Goal: Manage account settings

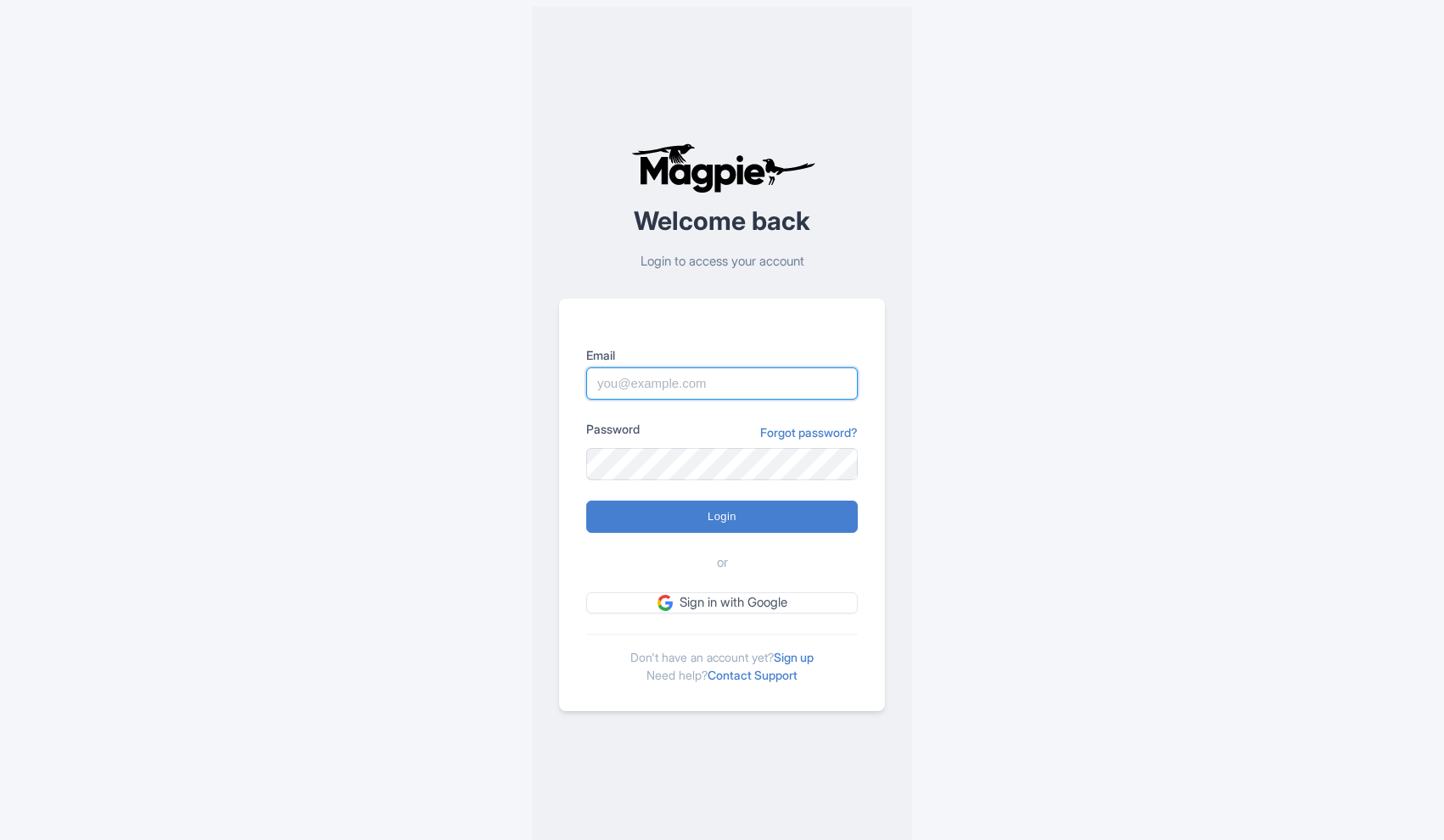
type input "[EMAIL_ADDRESS][DOMAIN_NAME]"
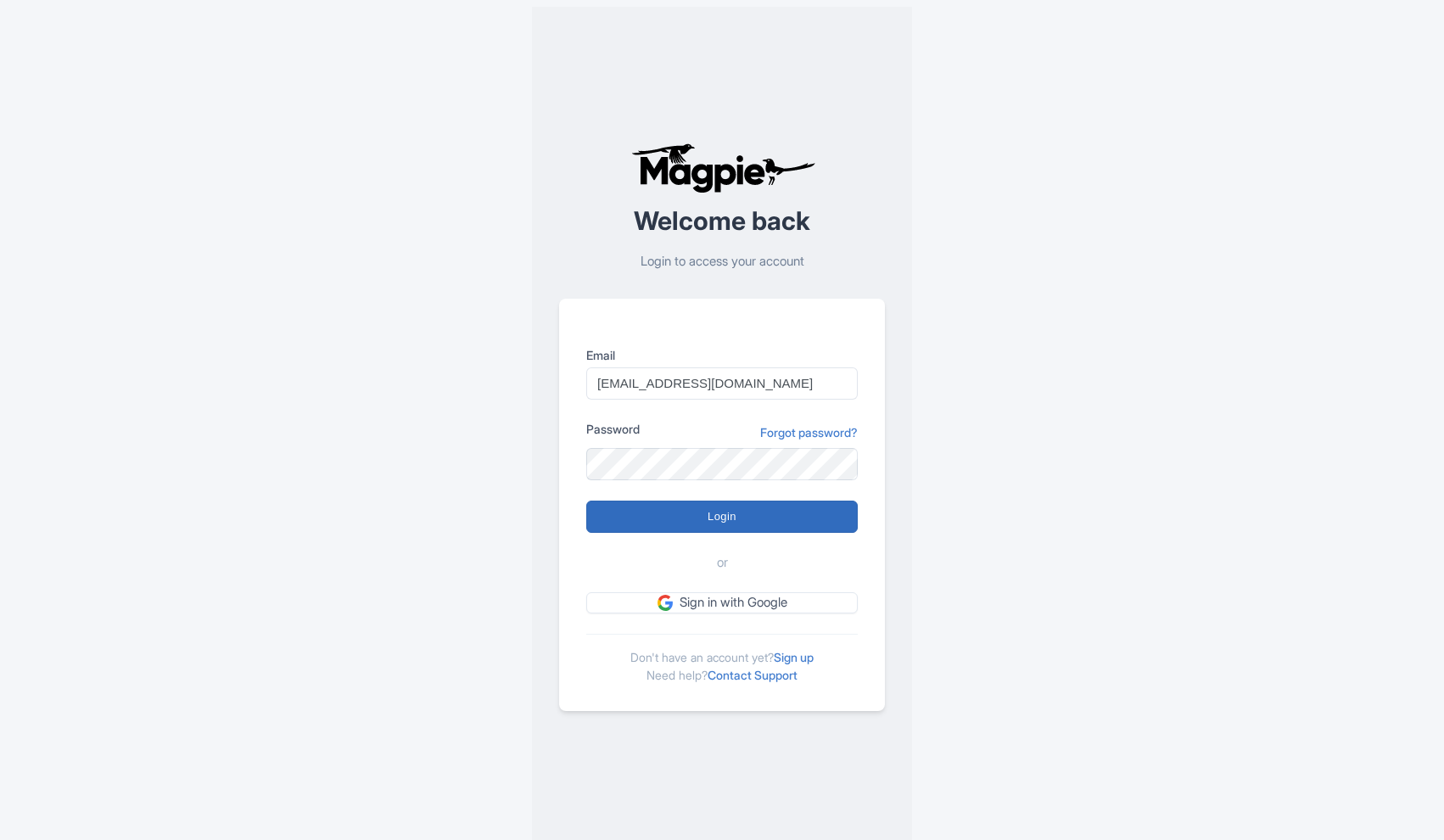
click at [675, 512] on input "Login" at bounding box center [722, 516] width 272 height 33
type input "Logging in..."
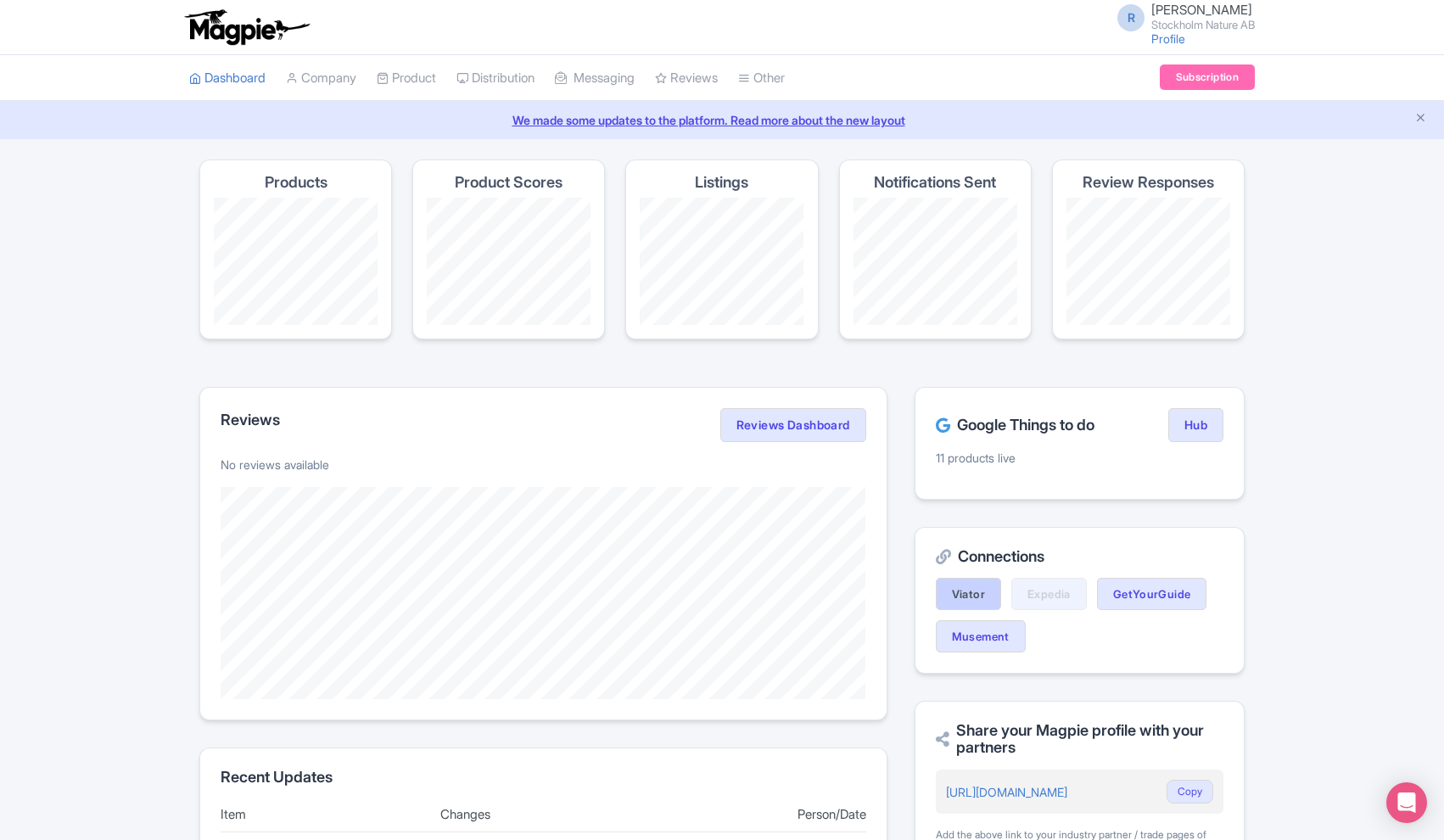
click at [964, 593] on link "Viator" at bounding box center [969, 594] width 65 height 33
click at [424, 124] on link "My Products" at bounding box center [458, 120] width 161 height 26
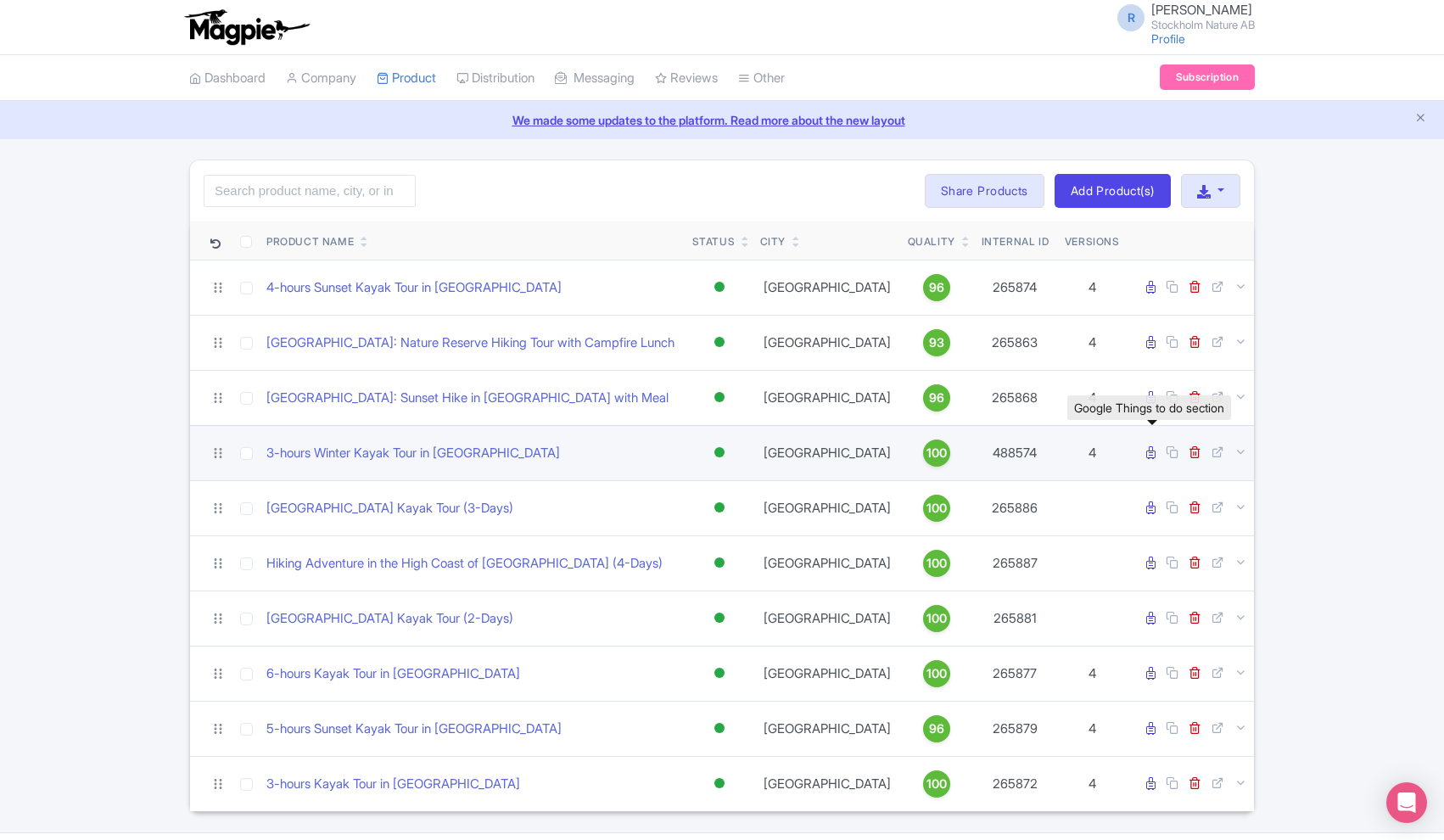
click at [1151, 454] on icon at bounding box center [1151, 453] width 9 height 13
click at [1150, 451] on icon at bounding box center [1151, 453] width 9 height 13
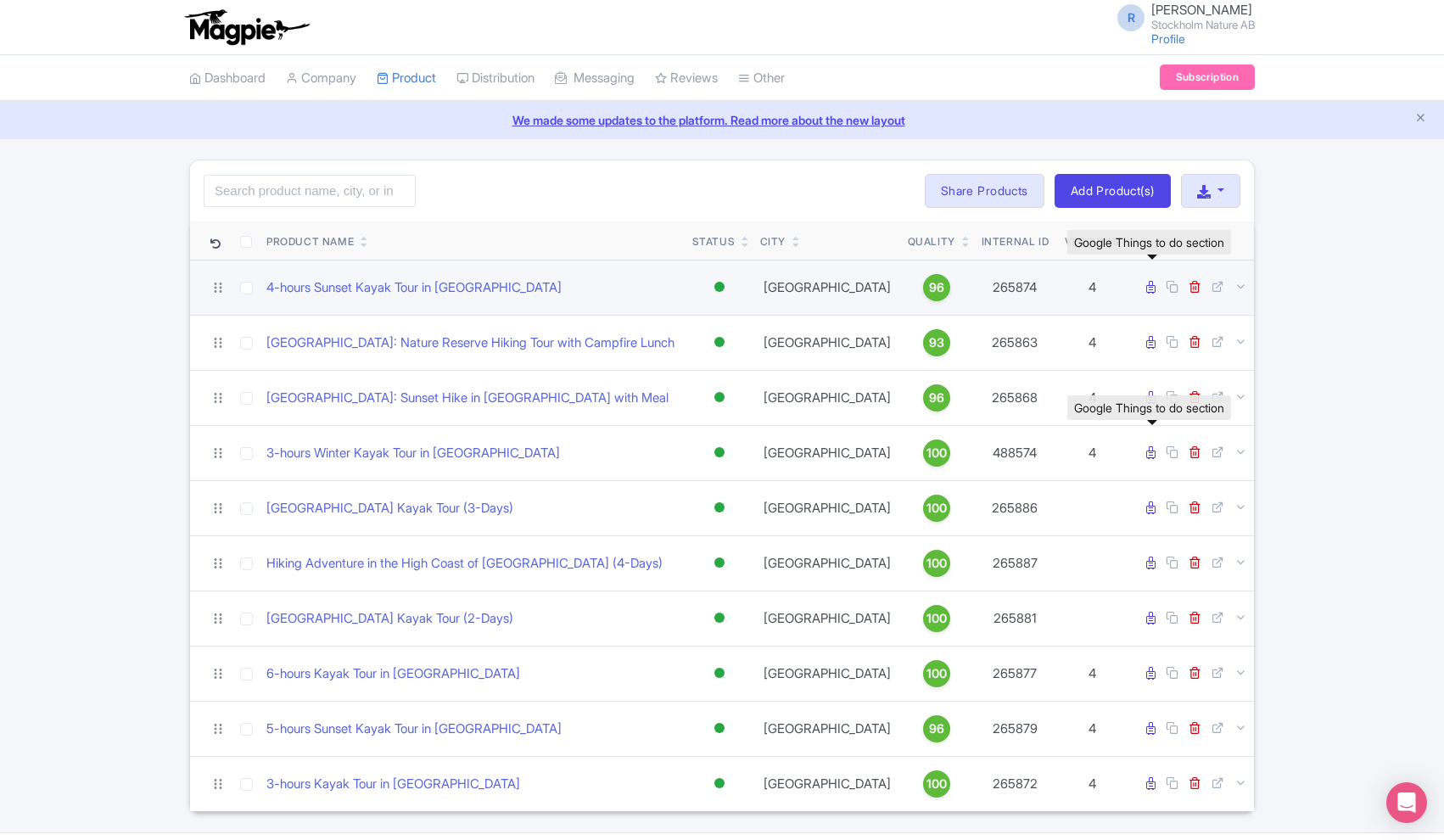
click at [1147, 288] on icon at bounding box center [1151, 287] width 9 height 13
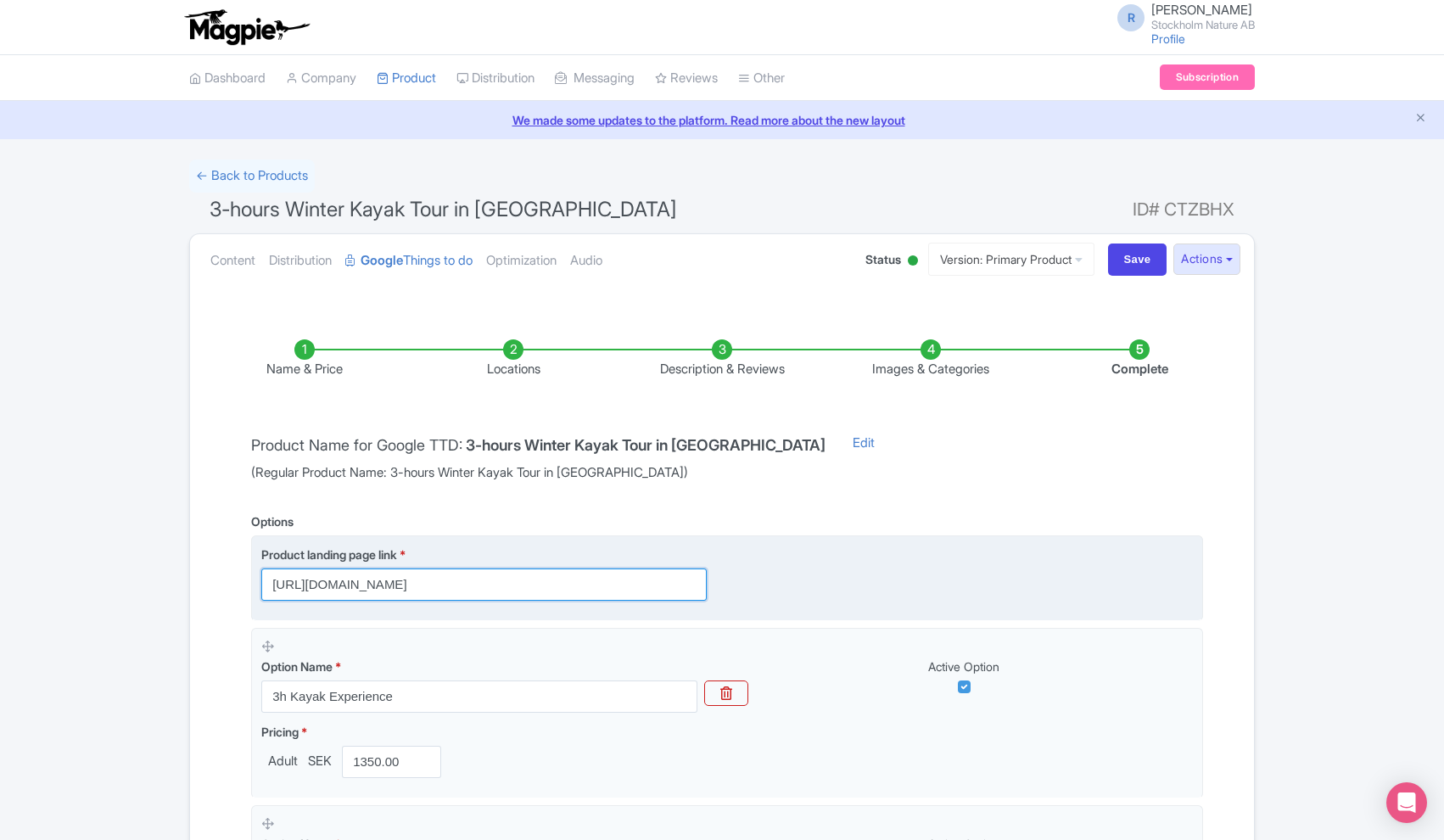
drag, startPoint x: 273, startPoint y: 583, endPoint x: 793, endPoint y: 604, distance: 520.4
click at [793, 604] on fieldset "Product landing page link * https://www.stockholmnature.com/activity/stockholm-…" at bounding box center [727, 579] width 952 height 86
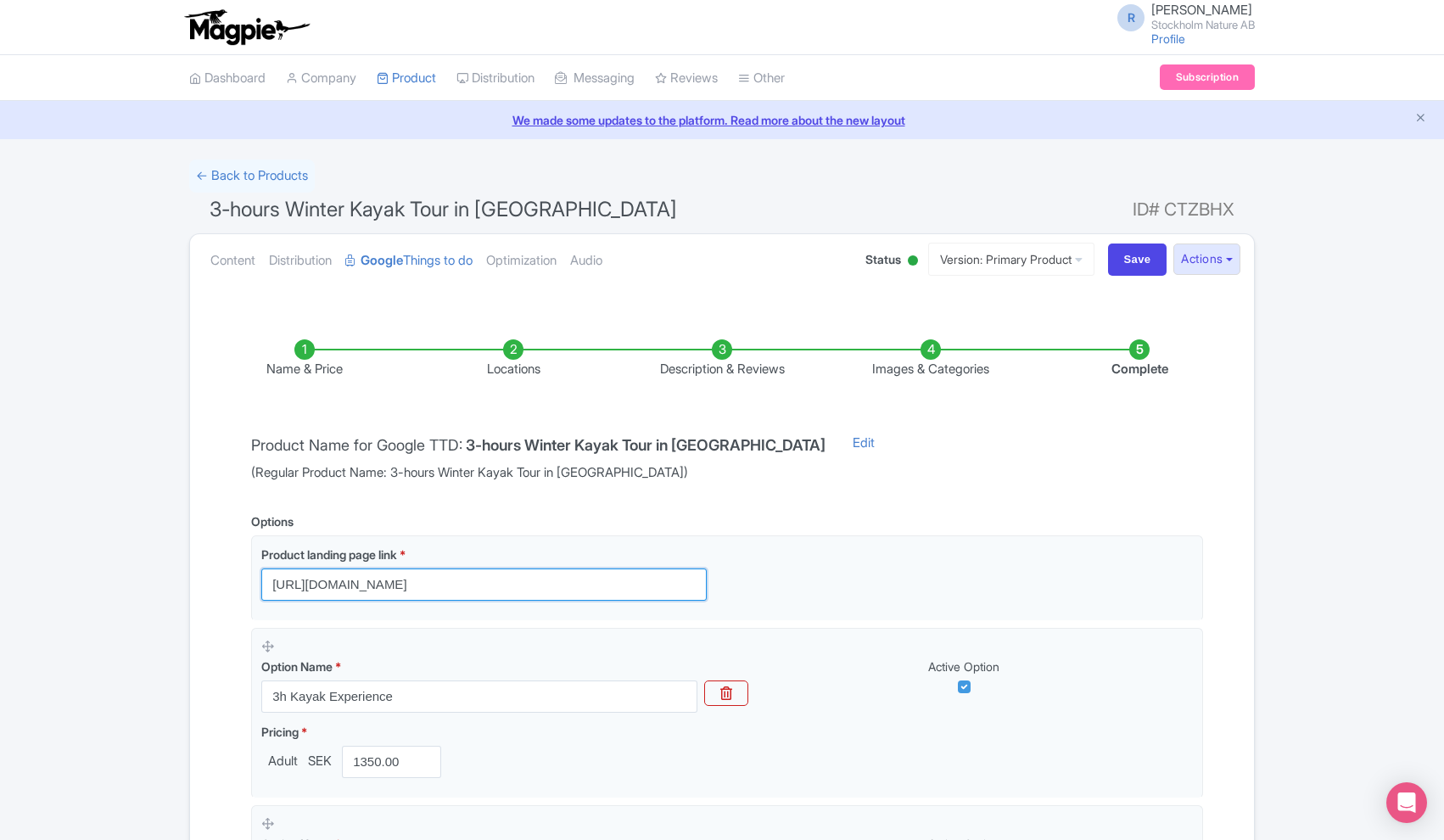
scroll to position [3, 0]
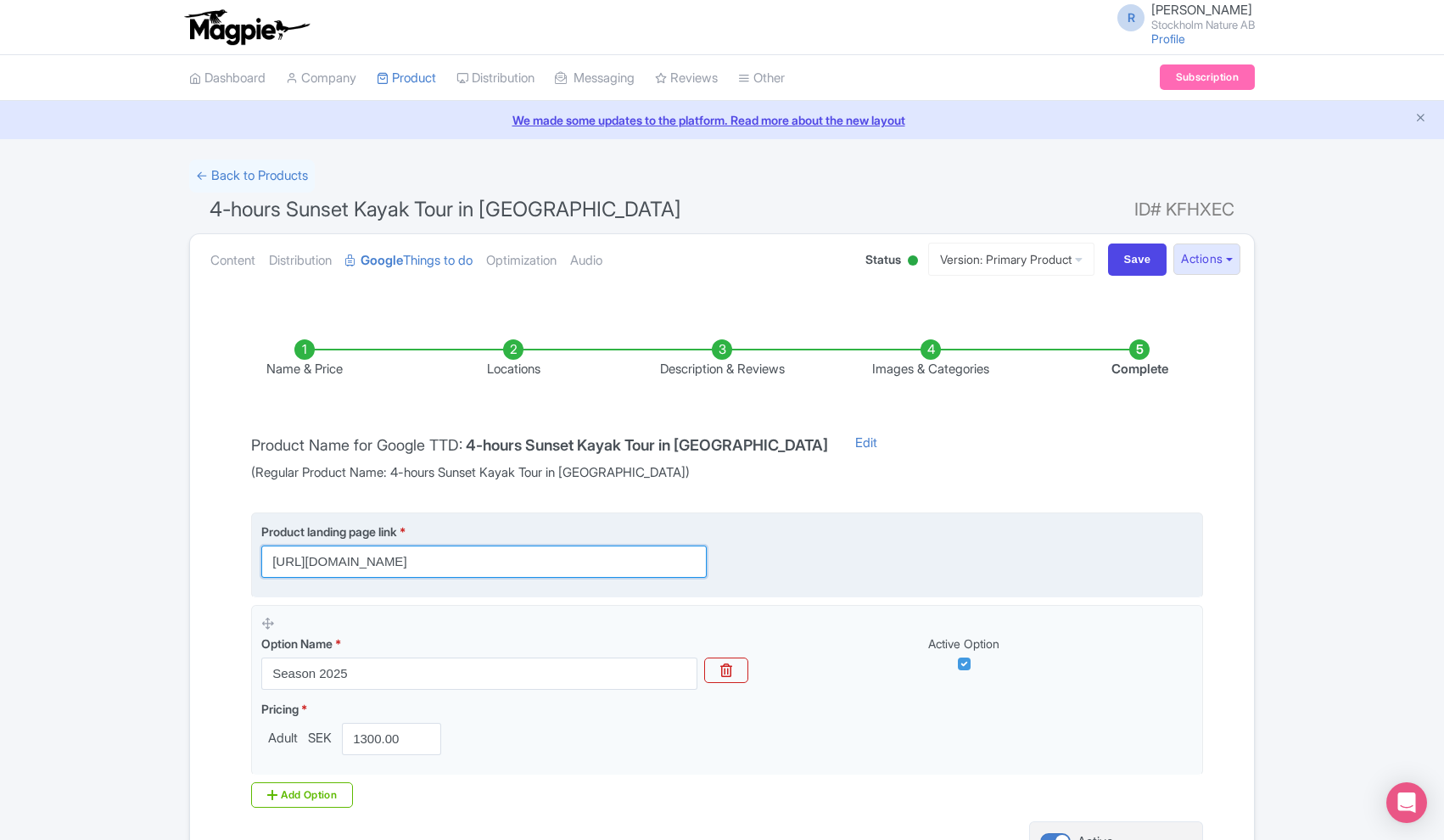
drag, startPoint x: 609, startPoint y: 561, endPoint x: 683, endPoint y: 567, distance: 74.2
click at [683, 567] on input "https://www.stockholmnature.com/kayak-tours/?featured=CK02&utm_source=google+tt…" at bounding box center [484, 562] width 445 height 33
drag, startPoint x: 272, startPoint y: 558, endPoint x: 777, endPoint y: 565, distance: 505.0
click at [777, 565] on div "Product landing page link * https://www.stockholmnature.com/kayak-tours/?featur…" at bounding box center [727, 550] width 932 height 55
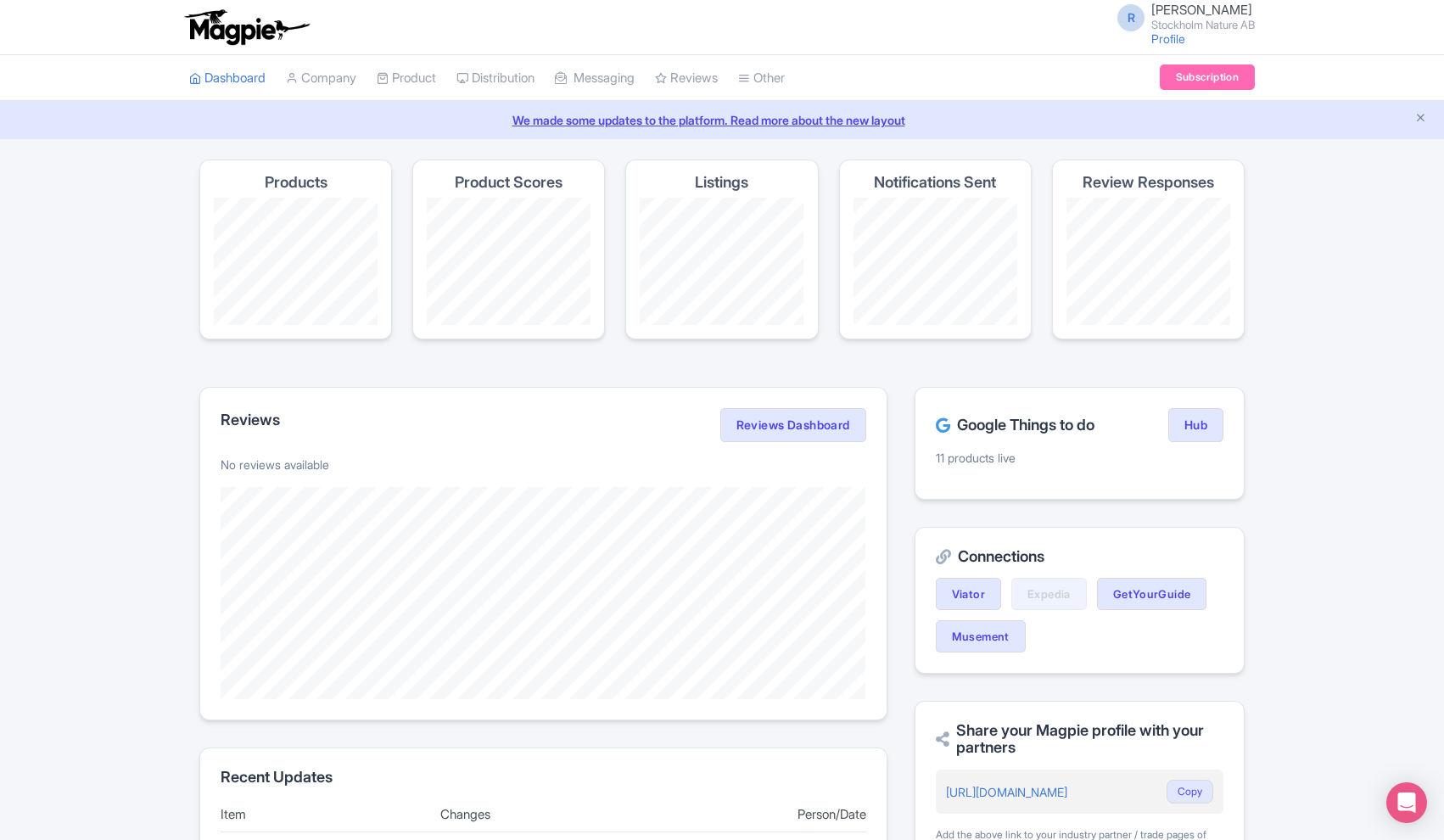
click at [1204, 76] on link "Subscription" at bounding box center [1208, 77] width 95 height 25
click at [1165, 42] on link "Profile" at bounding box center [1169, 38] width 34 height 14
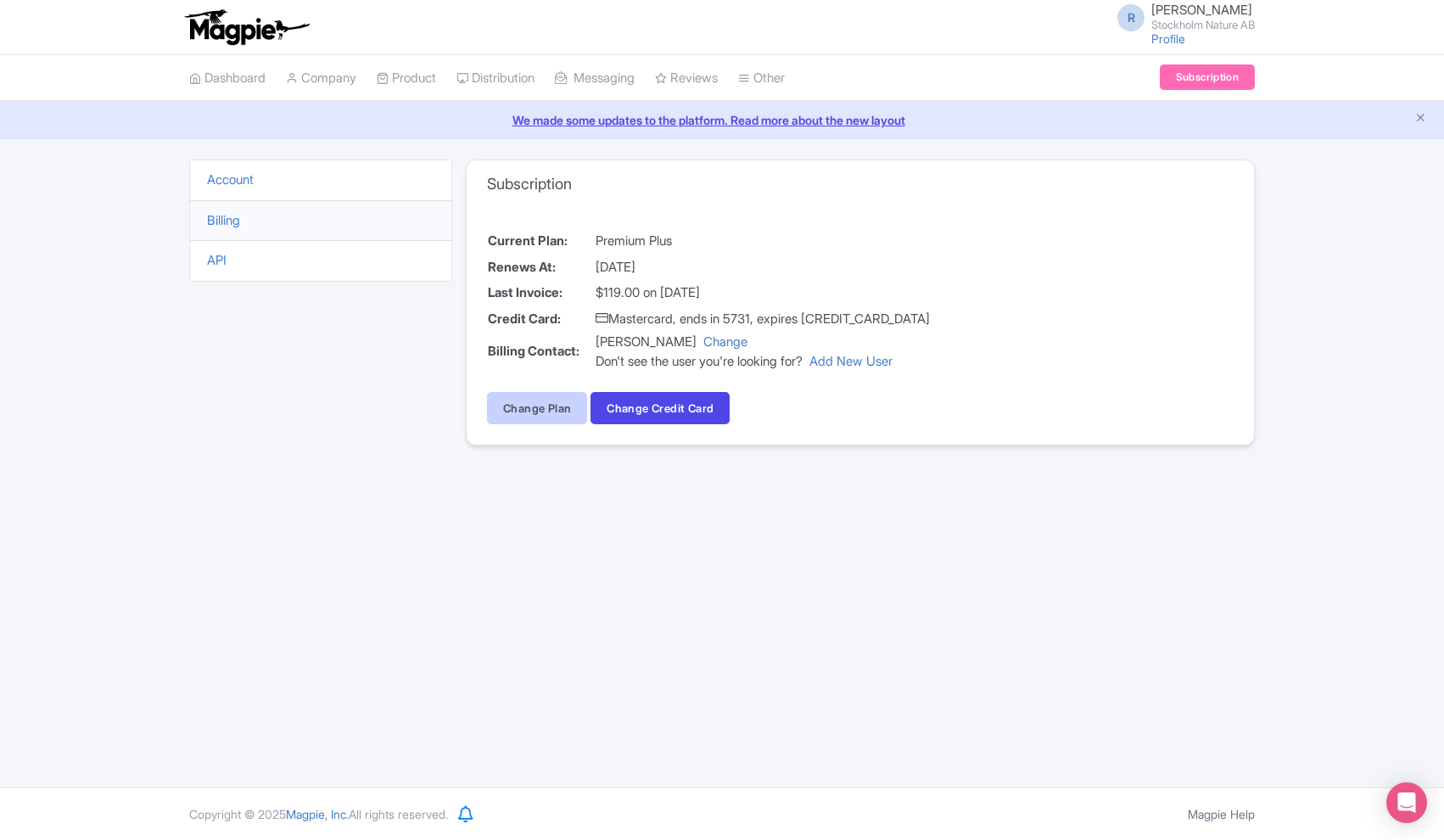
click at [540, 409] on link "Change Plan" at bounding box center [537, 408] width 100 height 33
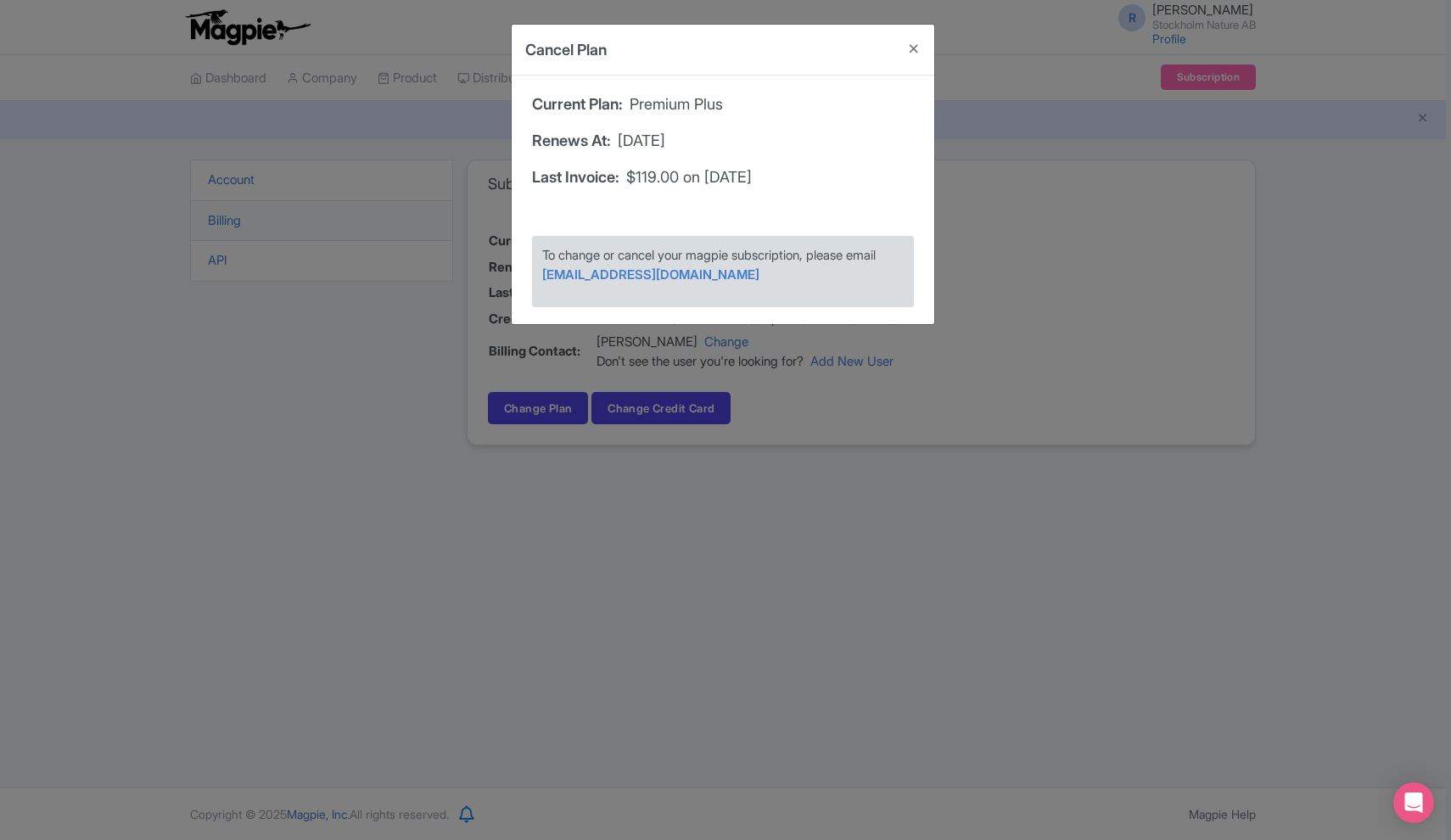
click at [684, 253] on span "To change or cancel your magpie subscription, please email" at bounding box center [709, 255] width 333 height 16
drag, startPoint x: 708, startPoint y: 273, endPoint x: 542, endPoint y: 273, distance: 166.0
click at [542, 273] on p "To change or cancel your magpie subscription, please email support@magpie.travel" at bounding box center [723, 265] width 361 height 38
copy p "support@magpie.travel"
click at [915, 46] on button "Close" at bounding box center [914, 49] width 41 height 49
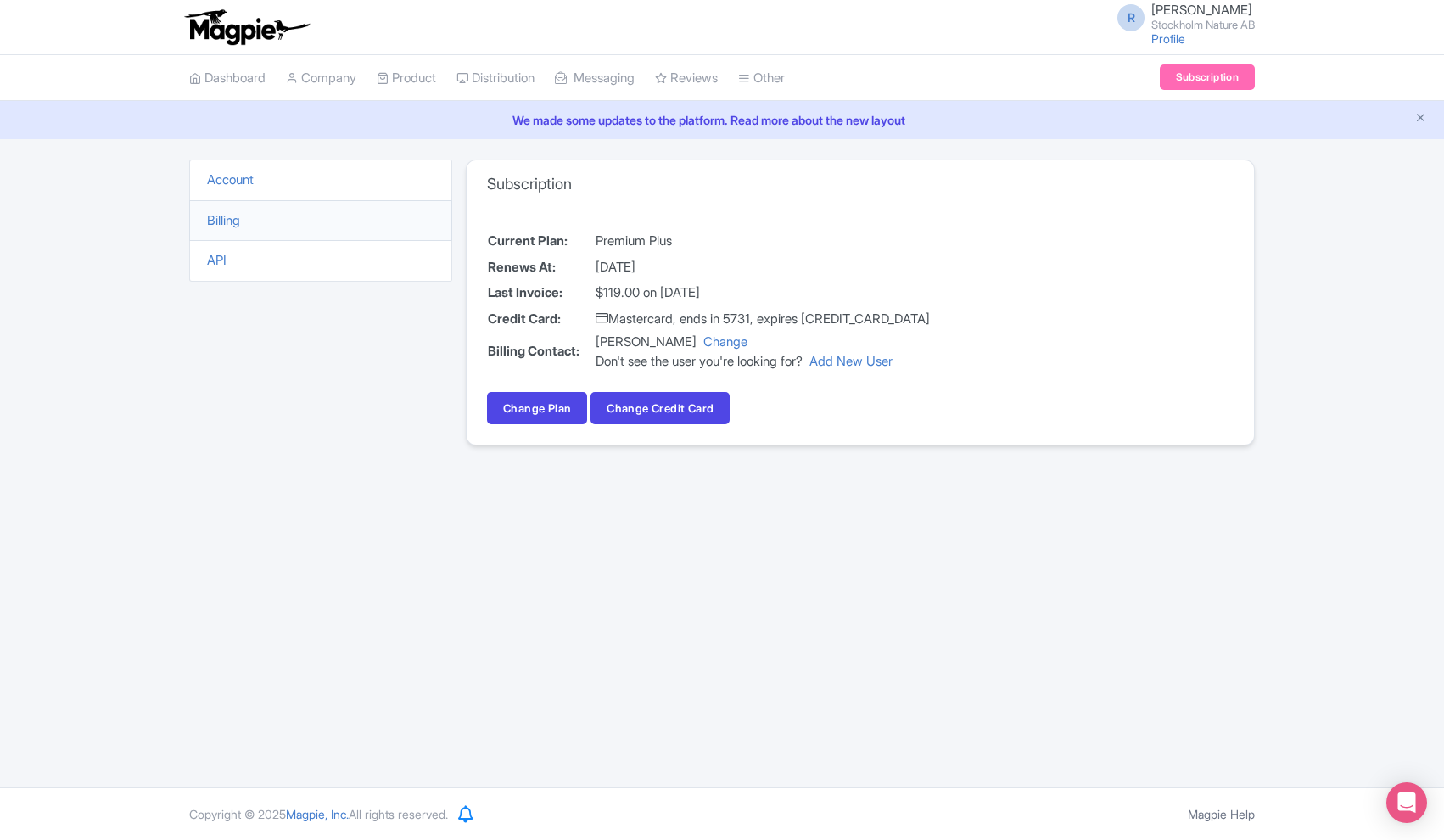
click at [234, 21] on img at bounding box center [246, 27] width 132 height 37
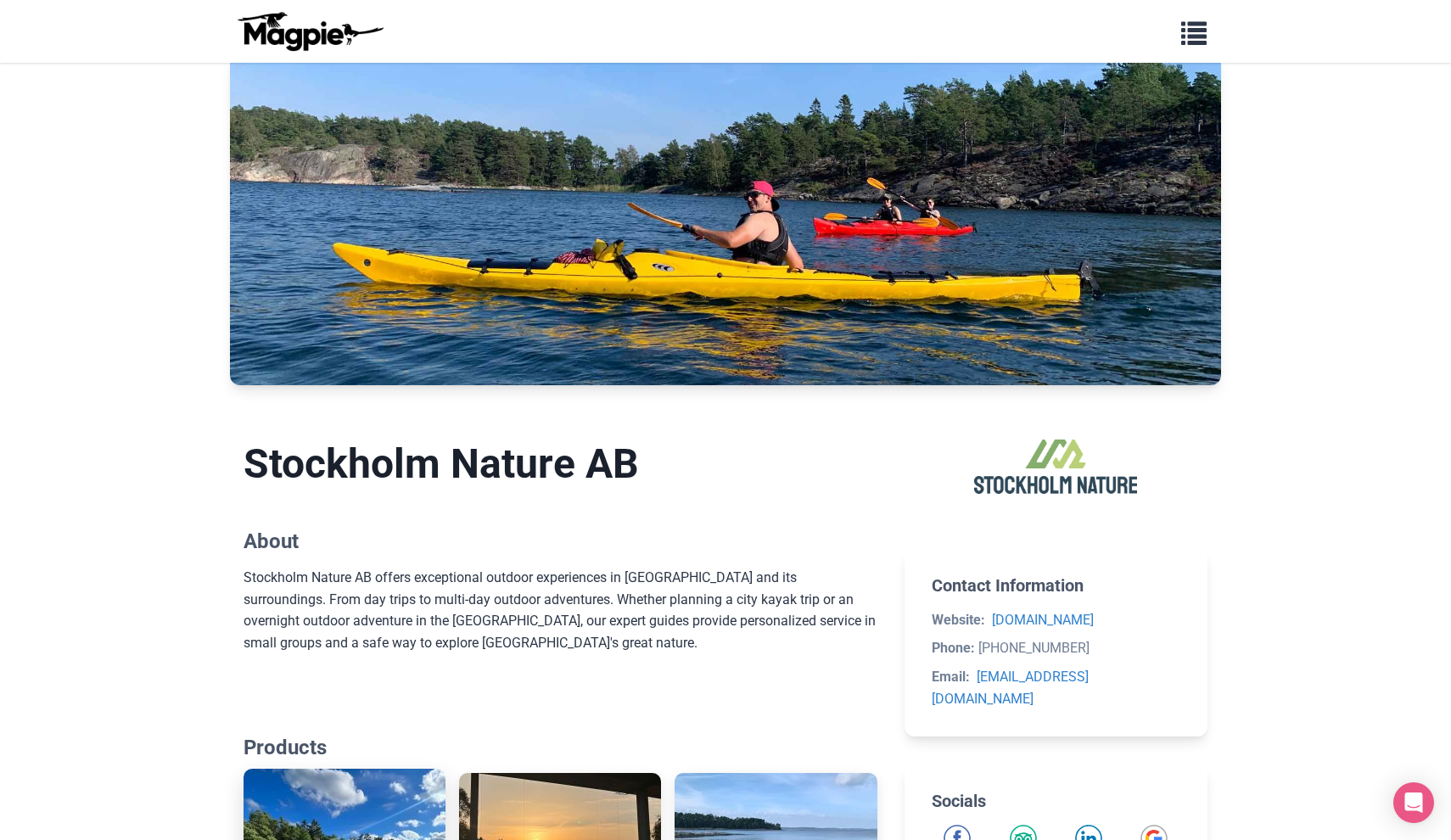
scroll to position [57, 0]
